Goal: Task Accomplishment & Management: Use online tool/utility

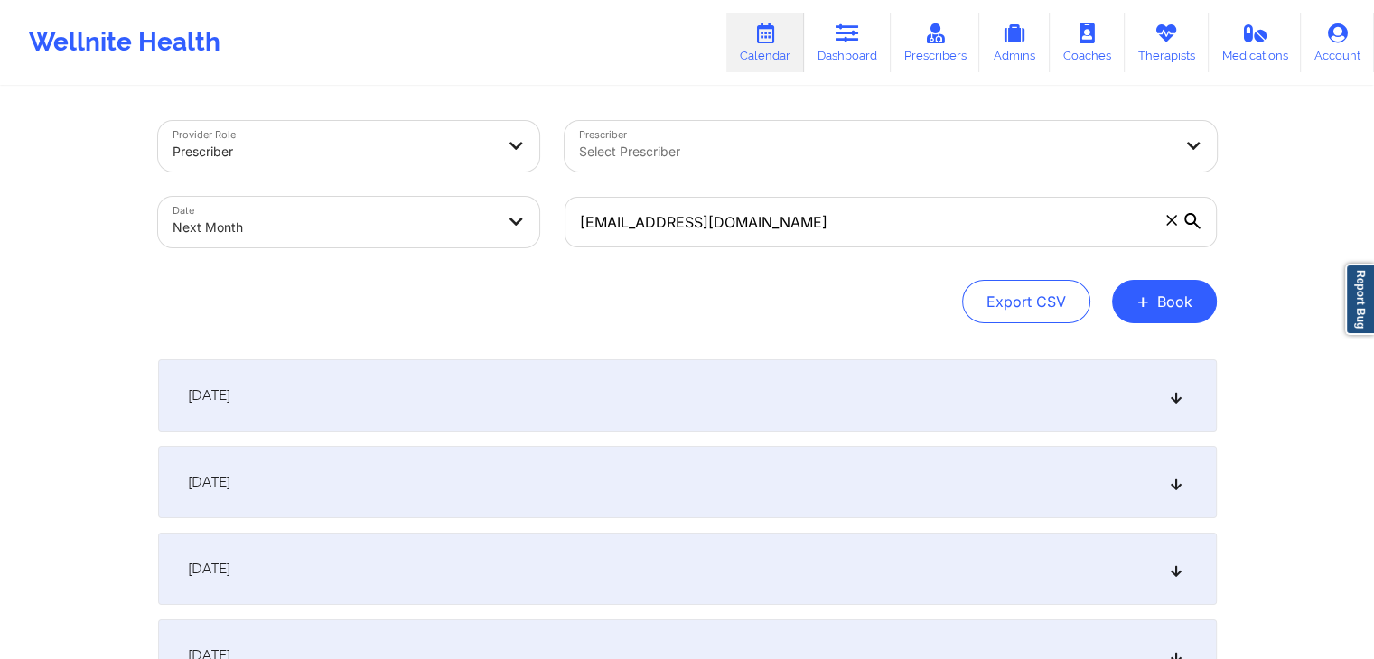
click at [1171, 222] on icon at bounding box center [1171, 220] width 11 height 11
click at [1171, 222] on input "cham72425@yopmail.com" at bounding box center [891, 222] width 652 height 51
click at [380, 312] on div "Export CSV + Book" at bounding box center [687, 301] width 1059 height 43
select select "2025-9"
select select "2025-10"
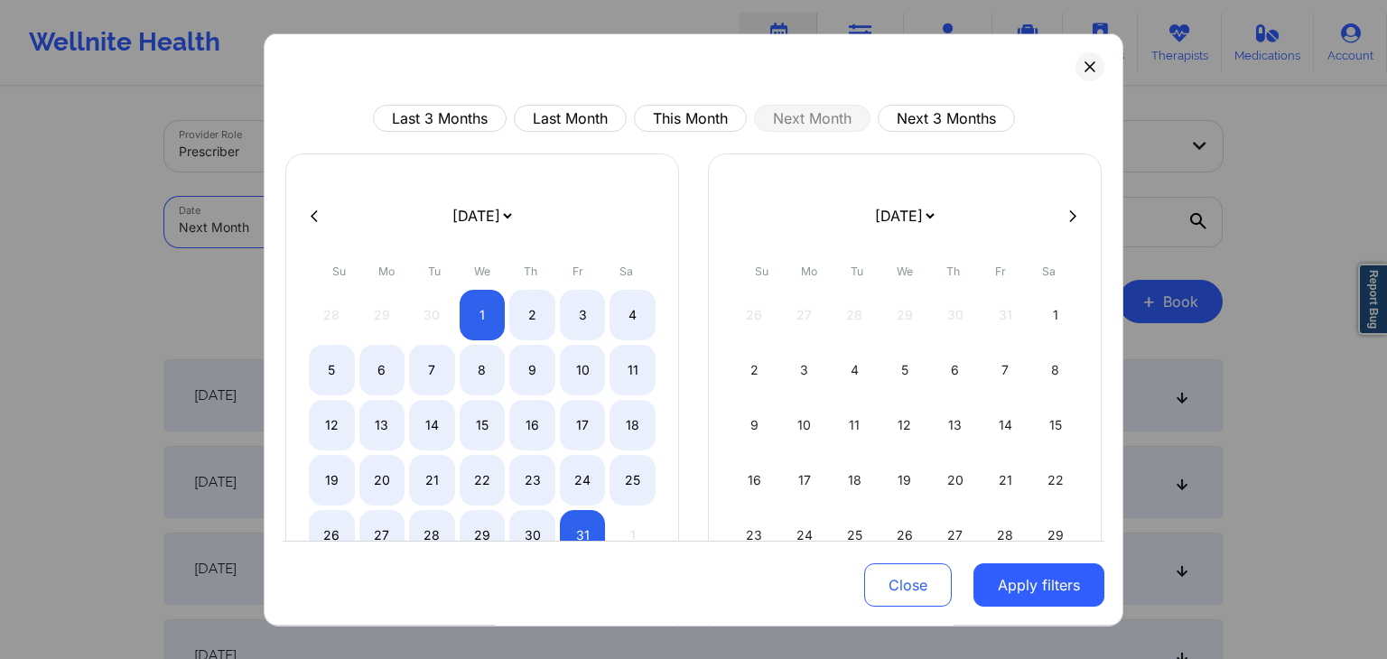
click at [405, 220] on body "Wellnite Health Calendar Dashboard Prescribers Admins Coaches Therapists Medica…" at bounding box center [693, 329] width 1387 height 659
click at [689, 125] on button "This Month" at bounding box center [690, 118] width 113 height 27
select select "2025-9"
select select "2025-10"
click at [524, 525] on div "30" at bounding box center [532, 535] width 46 height 51
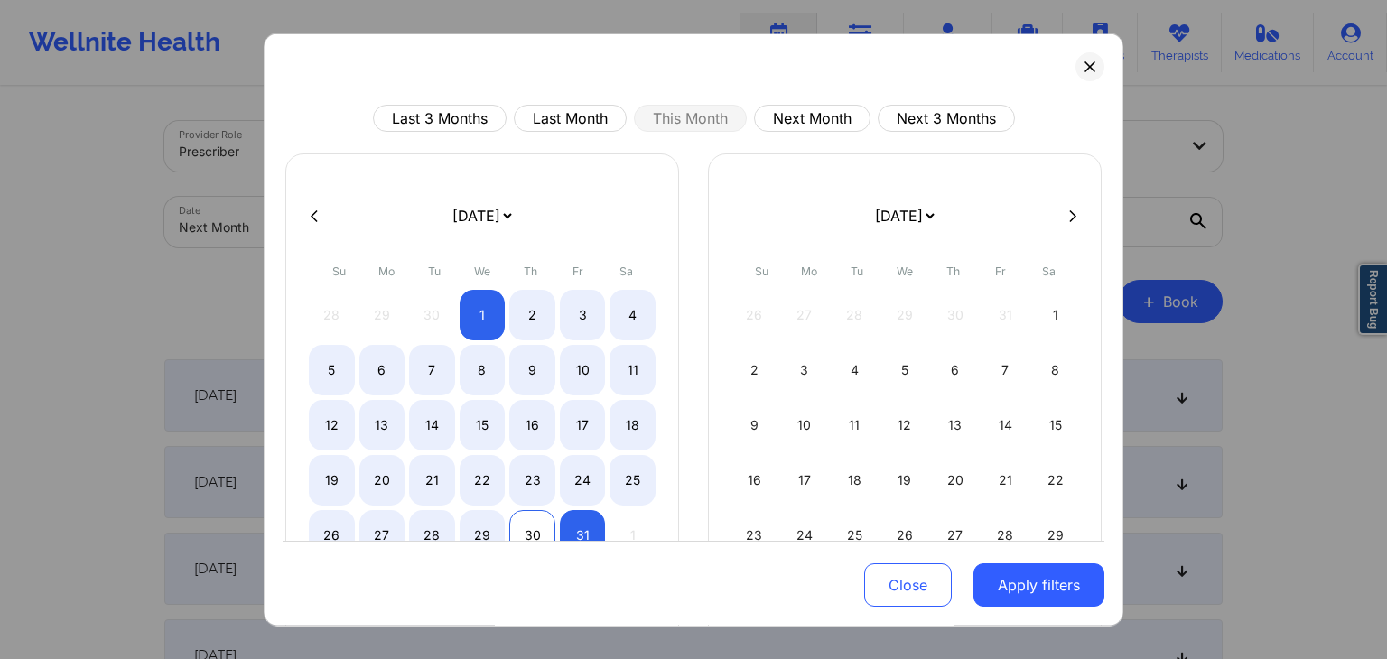
select select "2025-9"
select select "2025-10"
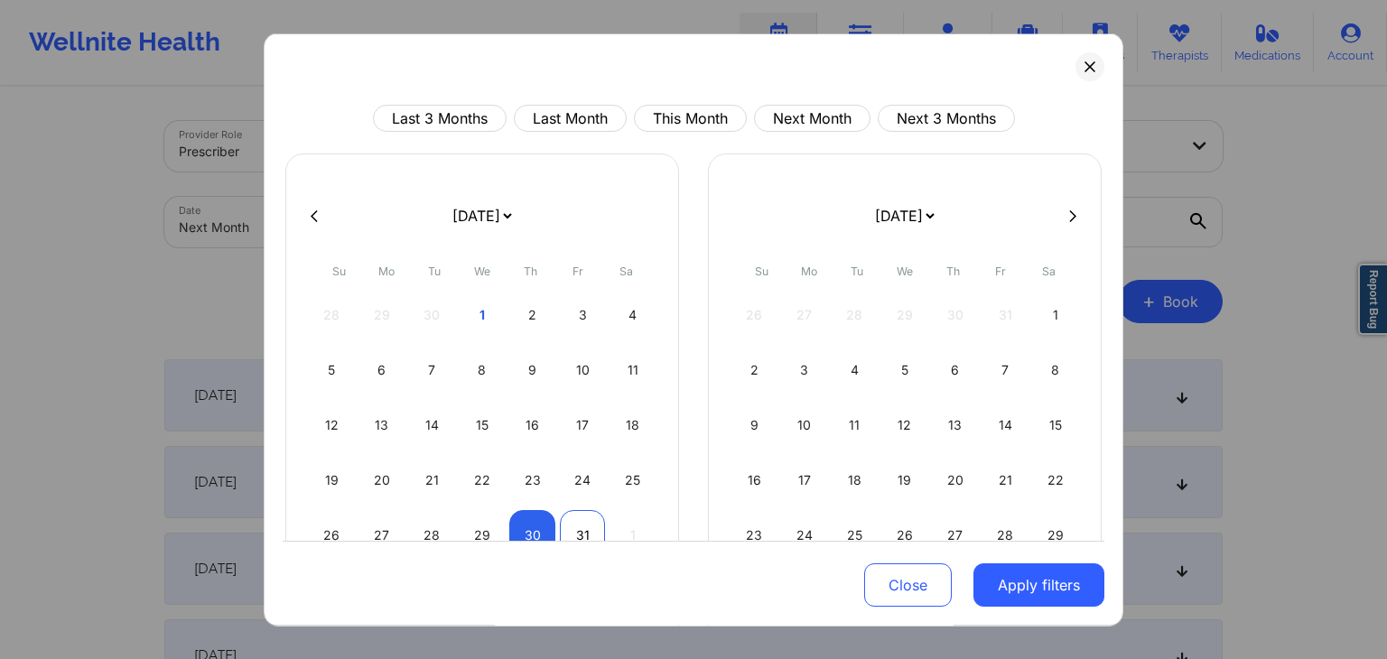
select select "2025-9"
select select "2025-10"
select select "2025-9"
select select "2025-10"
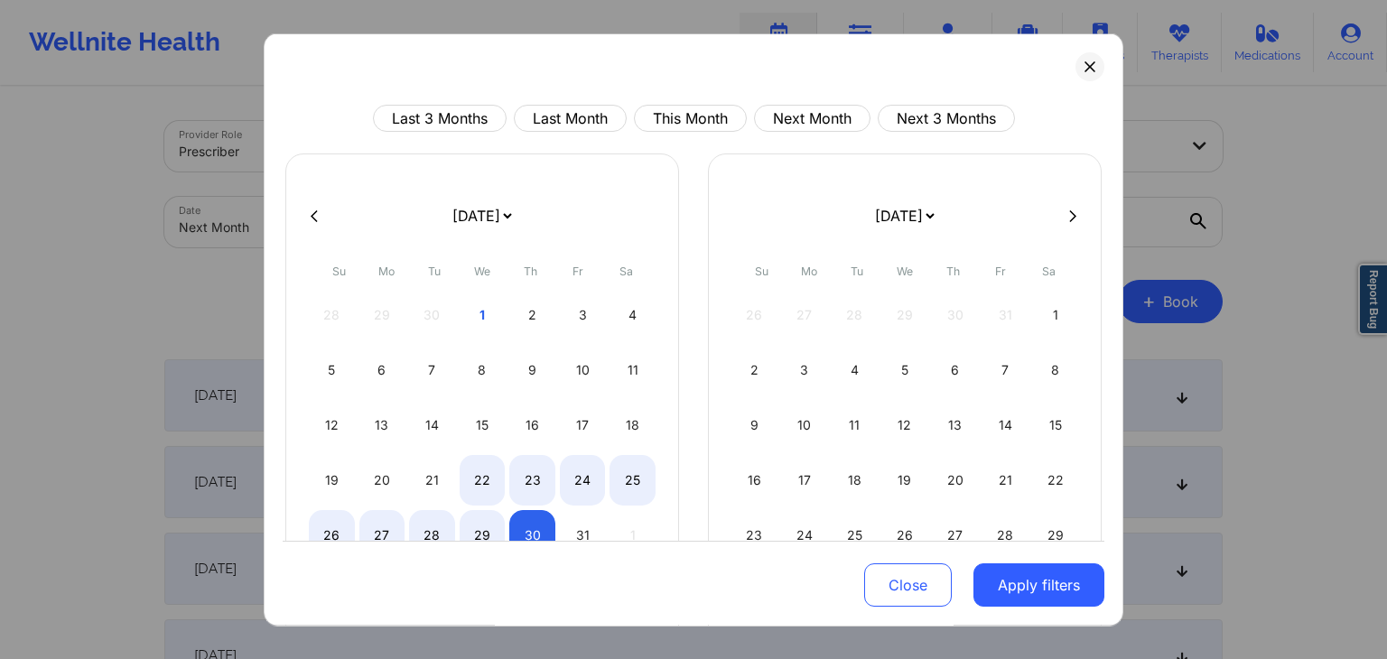
click at [314, 205] on div at bounding box center [694, 215] width 822 height 27
click at [313, 217] on icon at bounding box center [314, 216] width 7 height 12
select select "2025-8"
select select "2025-9"
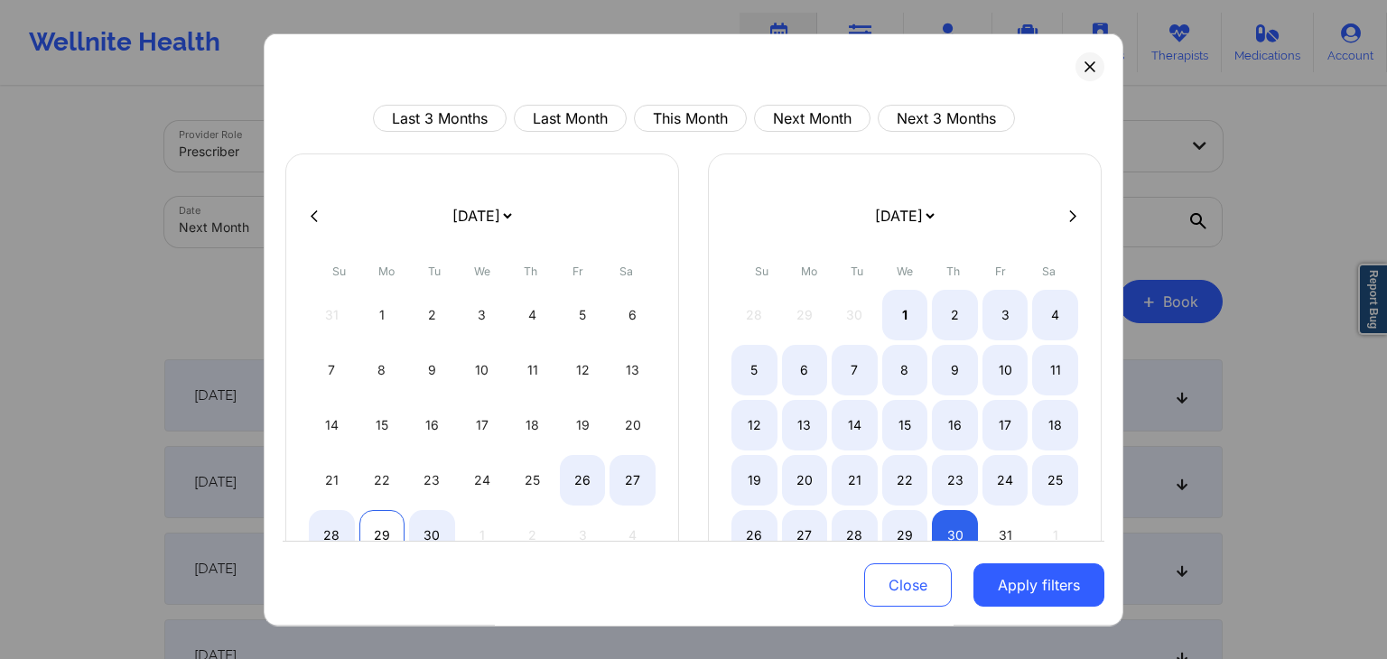
select select "2025-8"
select select "2025-9"
click at [361, 538] on div "29" at bounding box center [383, 535] width 46 height 51
select select "2025-8"
select select "2025-9"
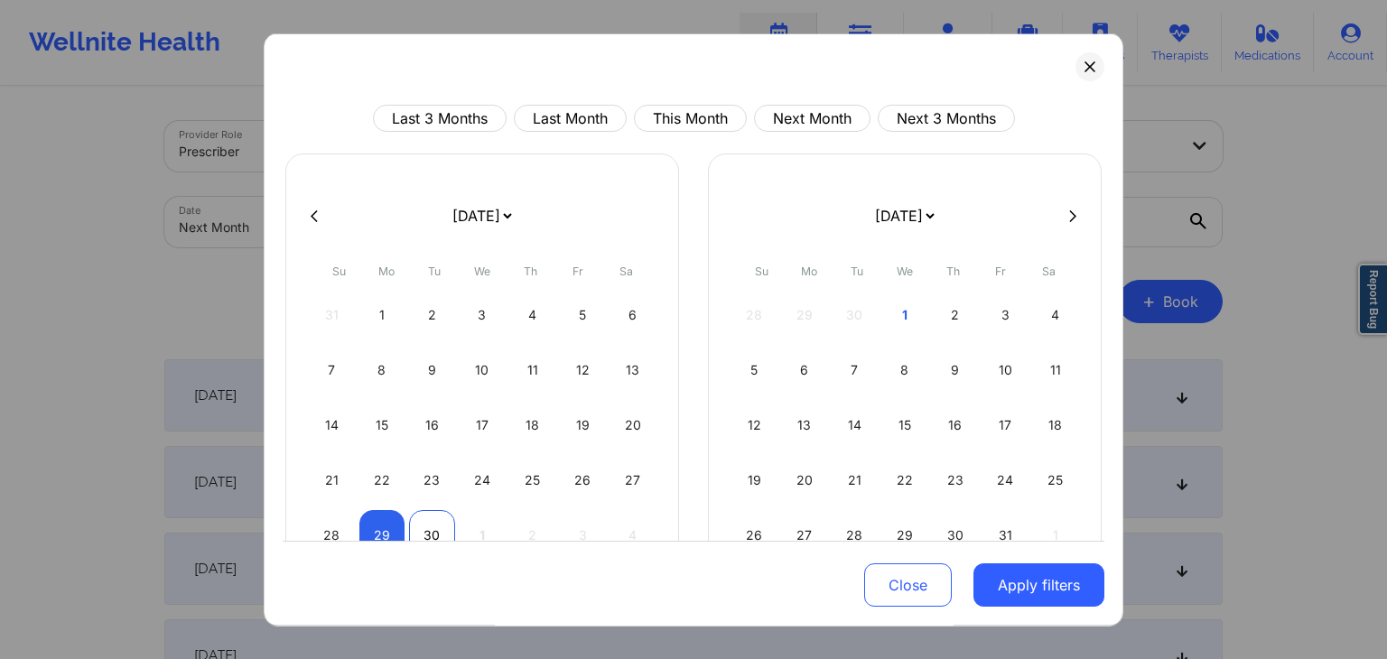
select select "2025-8"
select select "2025-9"
click at [445, 528] on div "30" at bounding box center [432, 535] width 46 height 51
select select "2025-8"
select select "2025-9"
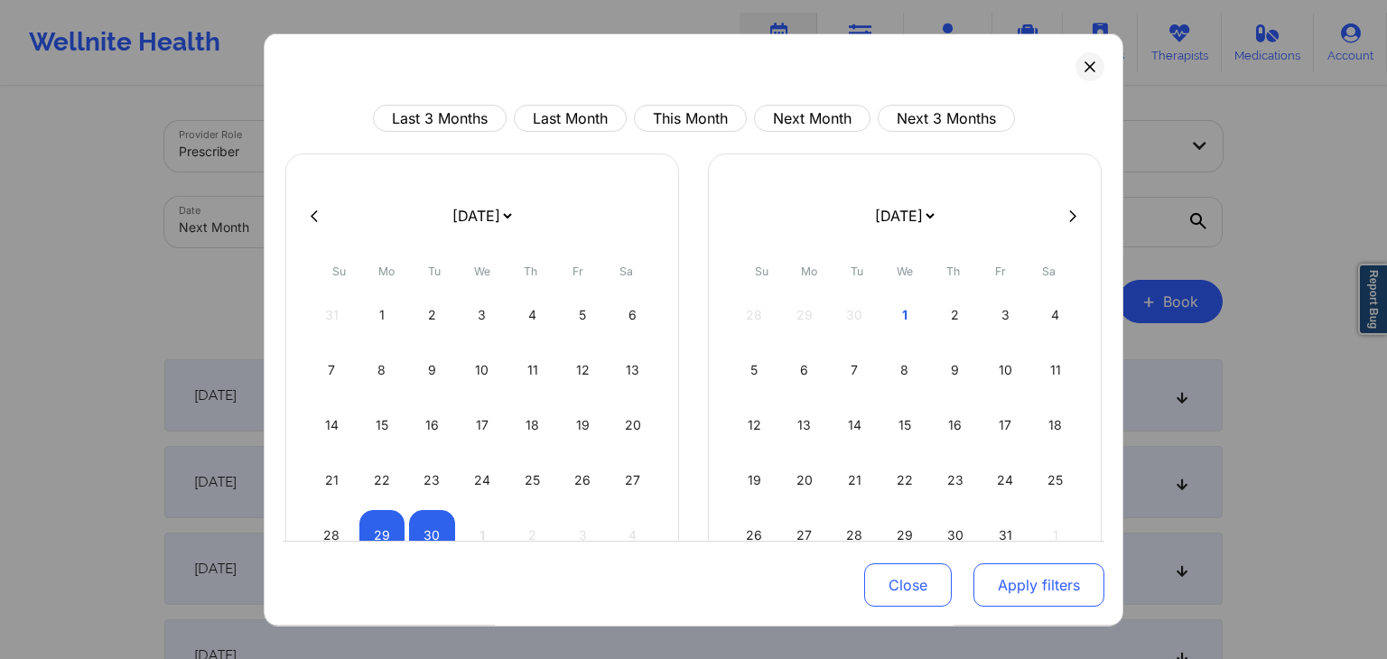
click at [1047, 590] on button "Apply filters" at bounding box center [1039, 586] width 131 height 43
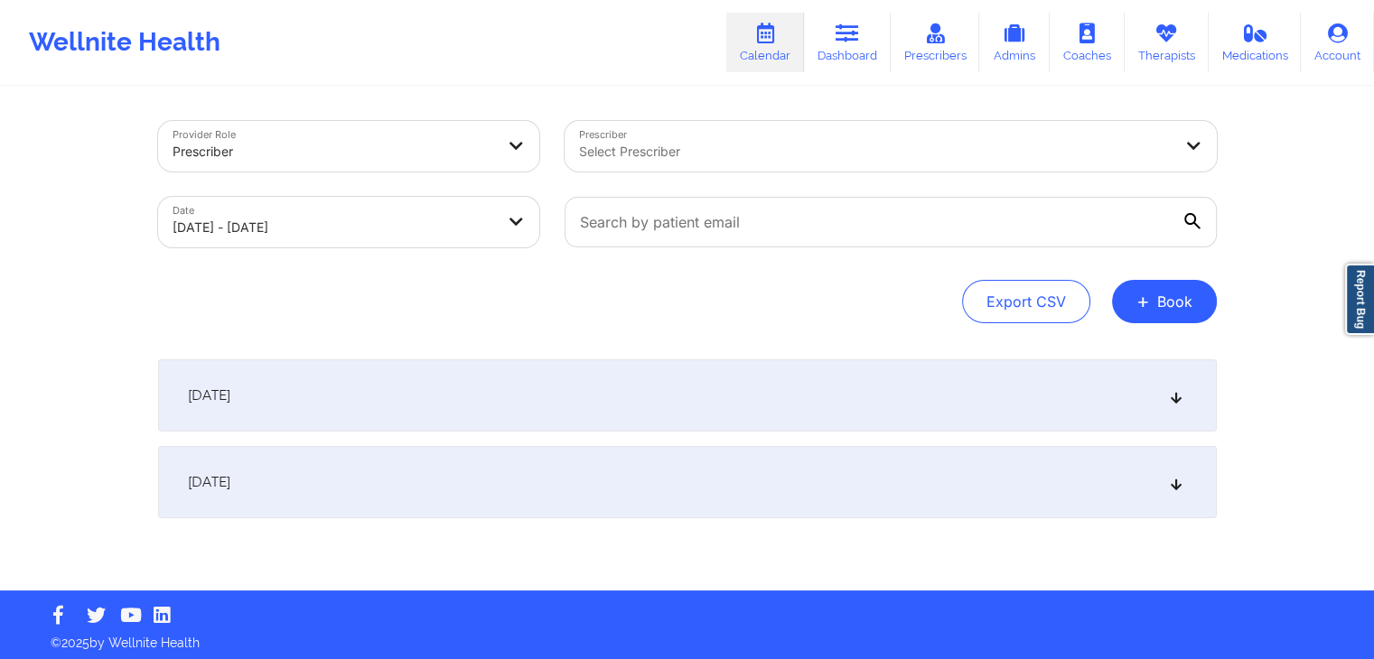
click at [721, 476] on div "[DATE]" at bounding box center [687, 482] width 1059 height 72
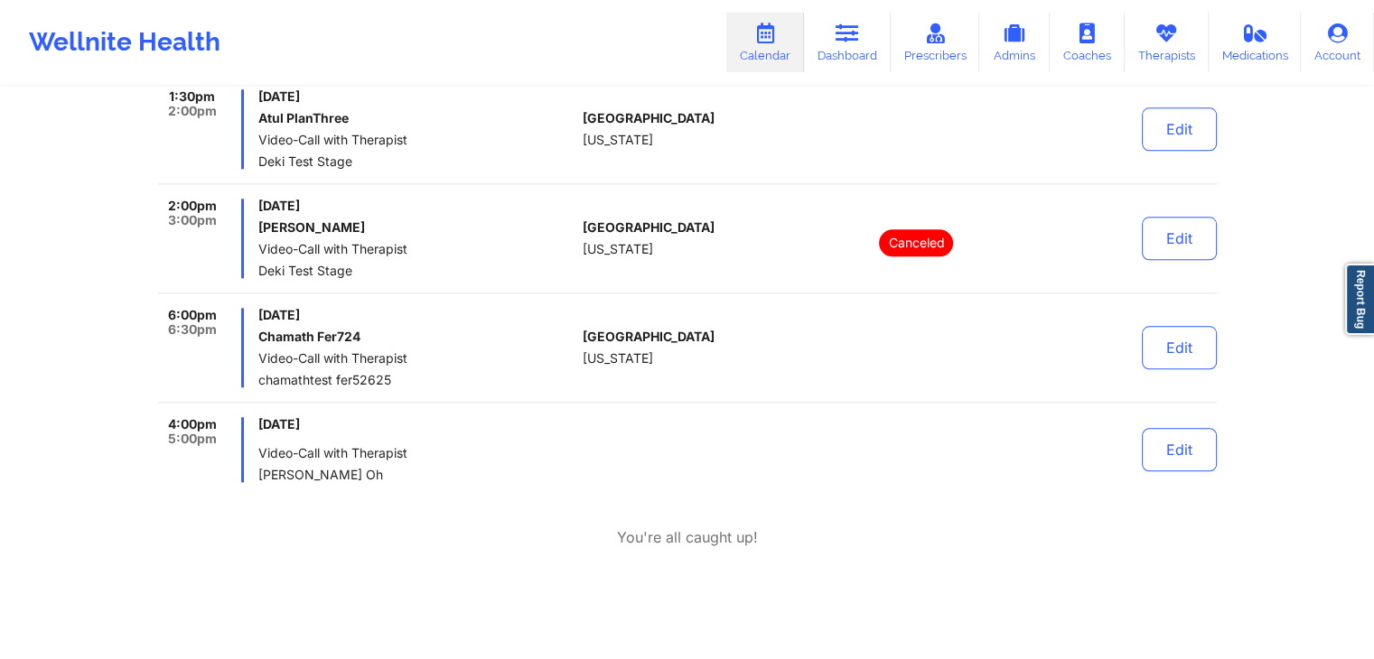
scroll to position [1873, 0]
